Goal: Check status: Check status

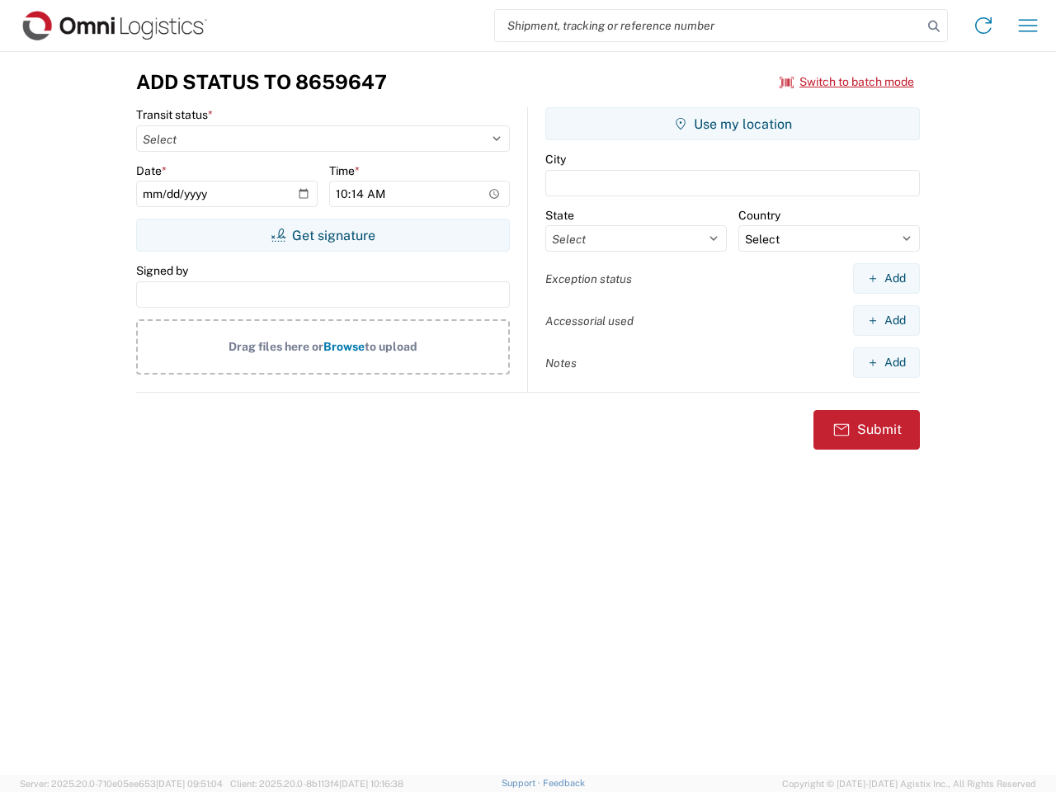
click at [709, 26] on input "search" at bounding box center [708, 25] width 427 height 31
click at [934, 26] on icon at bounding box center [933, 26] width 23 height 23
click at [983, 26] on icon at bounding box center [983, 25] width 26 height 26
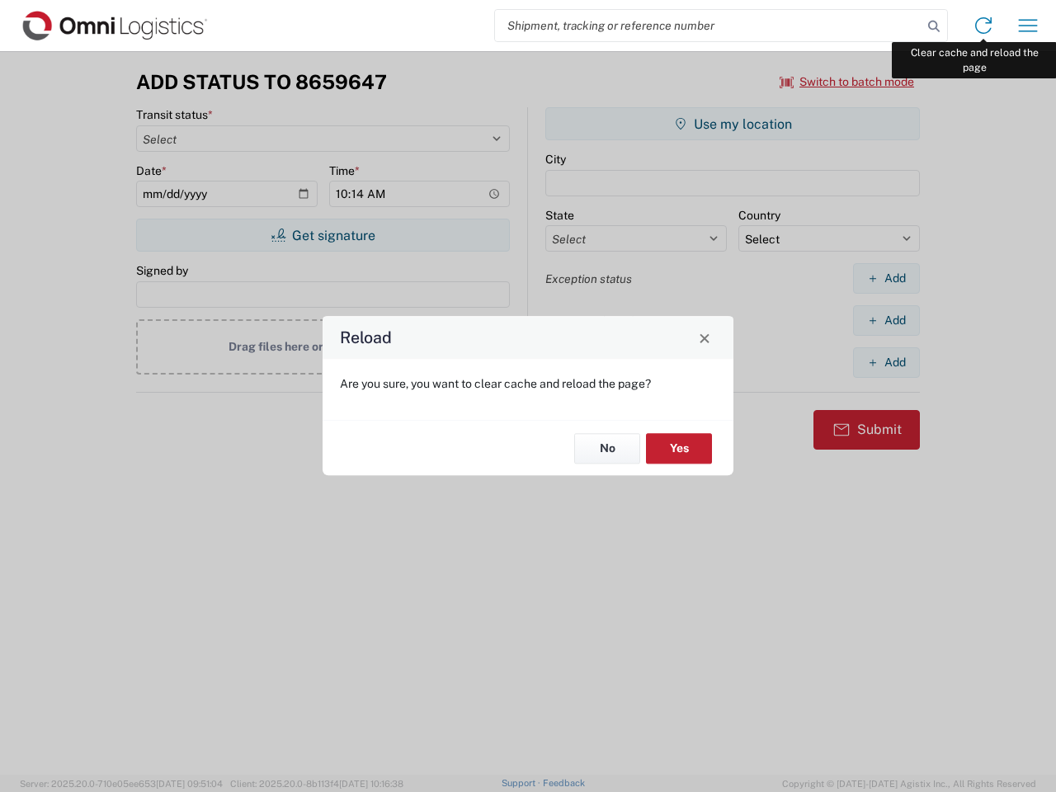
click at [1028, 26] on div "Reload Are you sure, you want to clear cache and reload the page? No Yes" at bounding box center [528, 396] width 1056 height 792
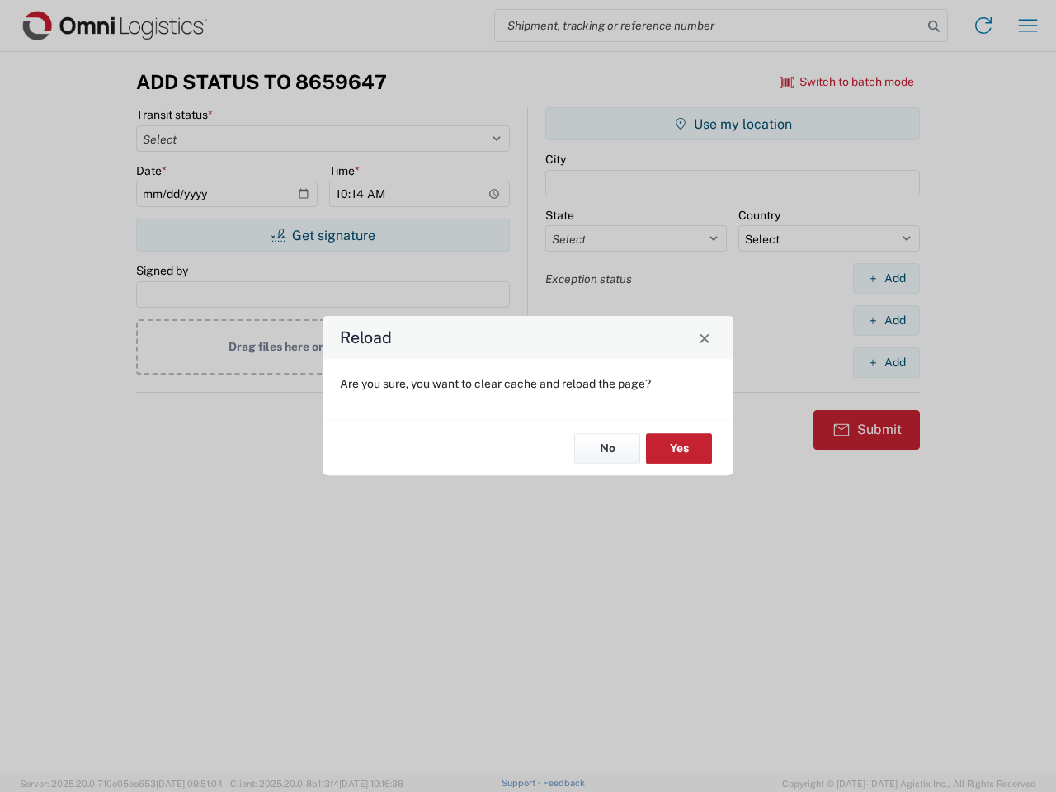
click at [847, 82] on div "Reload Are you sure, you want to clear cache and reload the page? No Yes" at bounding box center [528, 396] width 1056 height 792
click at [323, 235] on div "Reload Are you sure, you want to clear cache and reload the page? No Yes" at bounding box center [528, 396] width 1056 height 792
click at [733, 124] on div "Reload Are you sure, you want to clear cache and reload the page? No Yes" at bounding box center [528, 396] width 1056 height 792
click at [886, 278] on div "Reload Are you sure, you want to clear cache and reload the page? No Yes" at bounding box center [528, 396] width 1056 height 792
click at [886, 320] on div "Reload Are you sure, you want to clear cache and reload the page? No Yes" at bounding box center [528, 396] width 1056 height 792
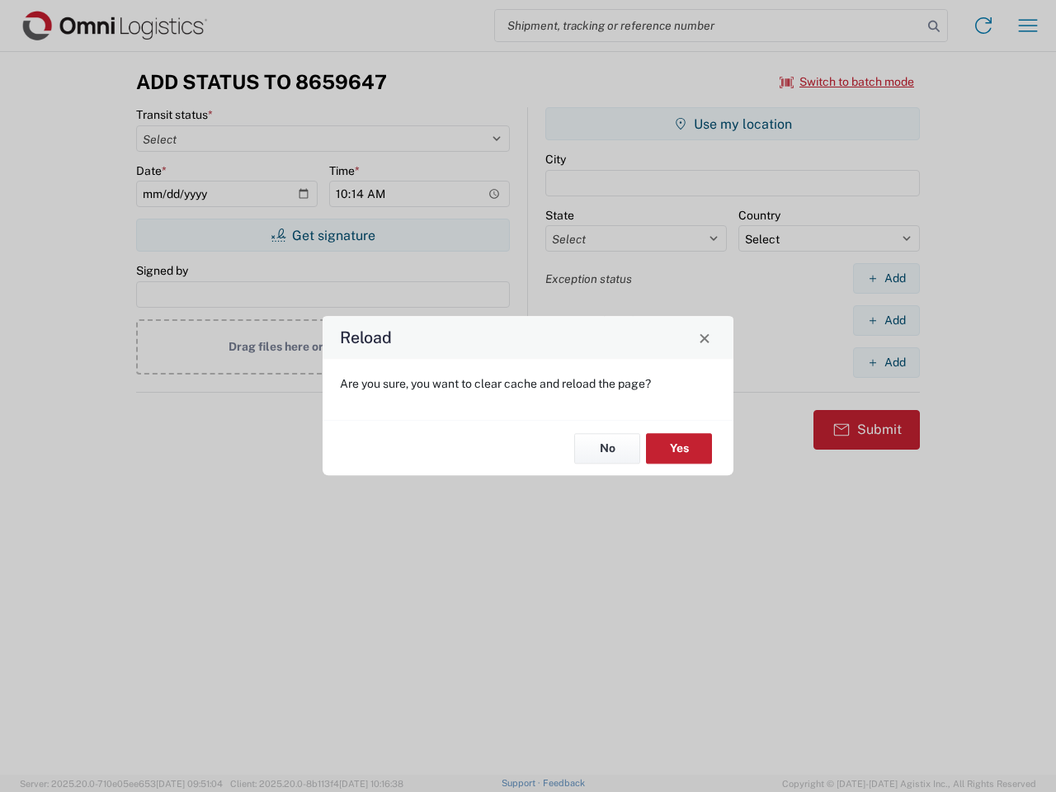
click at [886, 362] on div "Reload Are you sure, you want to clear cache and reload the page? No Yes" at bounding box center [528, 396] width 1056 height 792
